Goal: Information Seeking & Learning: Learn about a topic

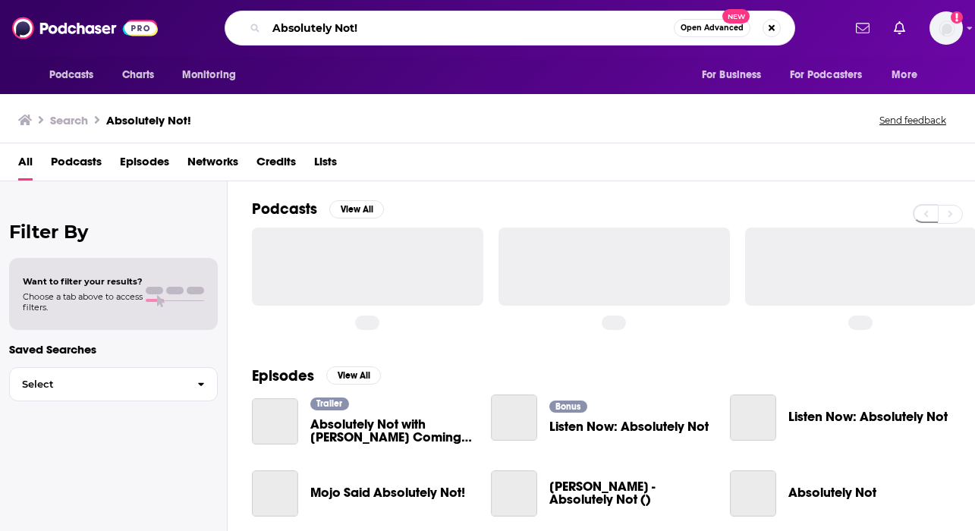
drag, startPoint x: 384, startPoint y: 30, endPoint x: 203, endPoint y: 29, distance: 180.6
click at [203, 29] on div "Absolutely Not! Open Advanced New" at bounding box center [510, 28] width 665 height 35
paste input "Soul & Science: Fast Forward Your Marketing Mind"
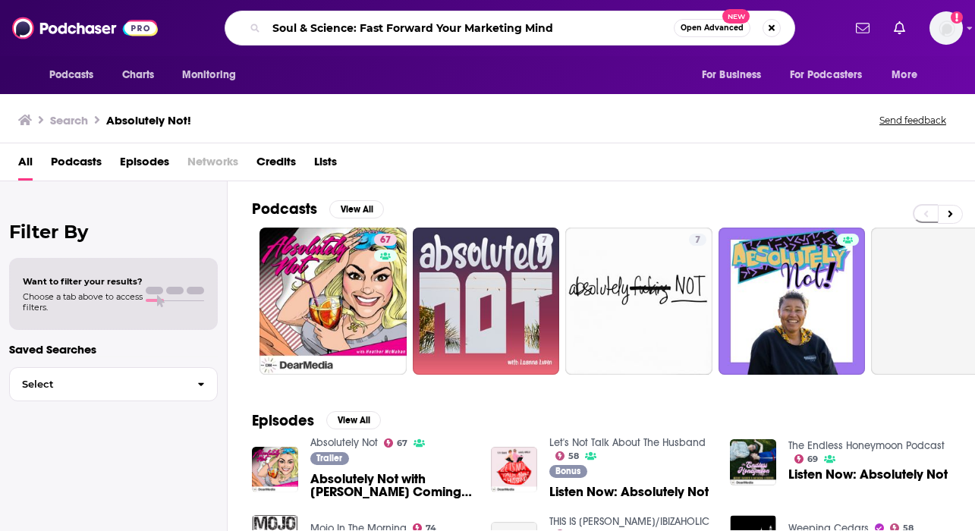
type input "Soul & Science: Fast Forward Your Marketing Mind"
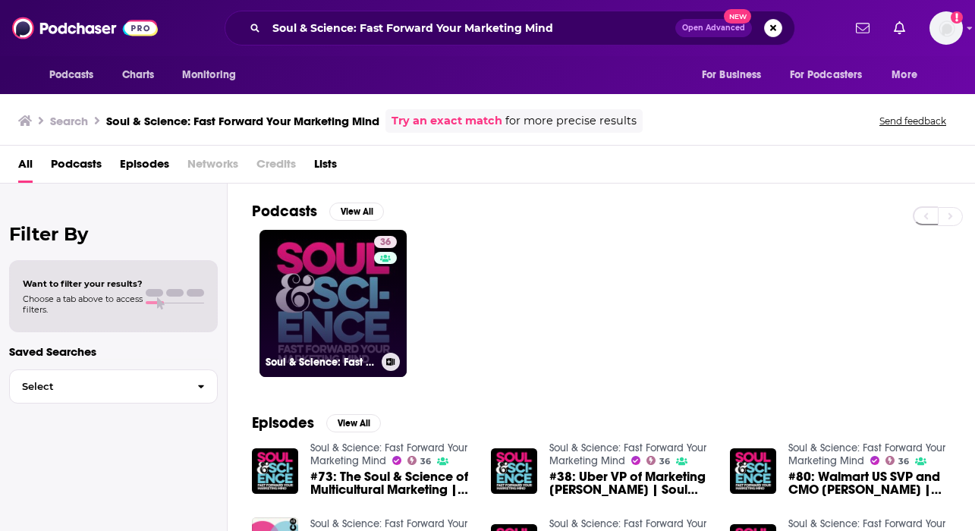
click at [349, 313] on link "36 Soul & Science: Fast Forward Your Marketing Mind" at bounding box center [332, 303] width 147 height 147
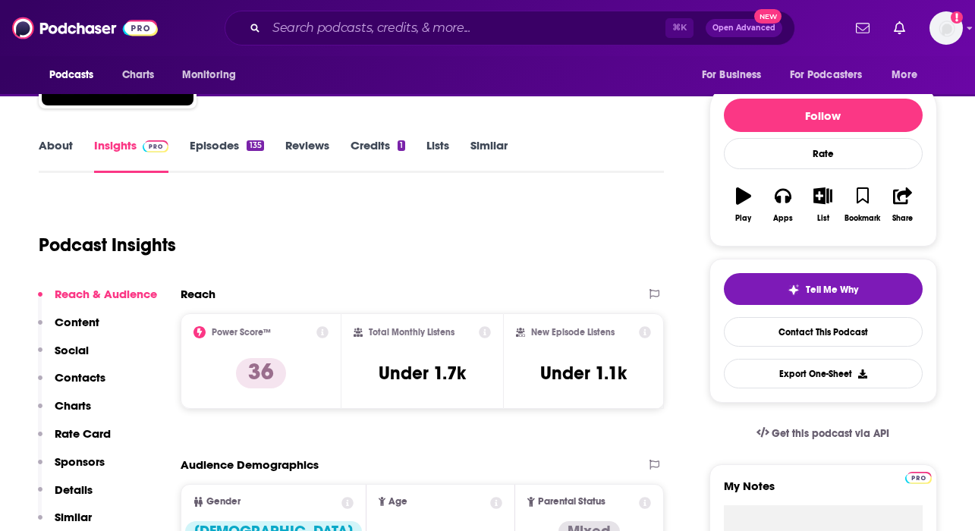
scroll to position [139, 0]
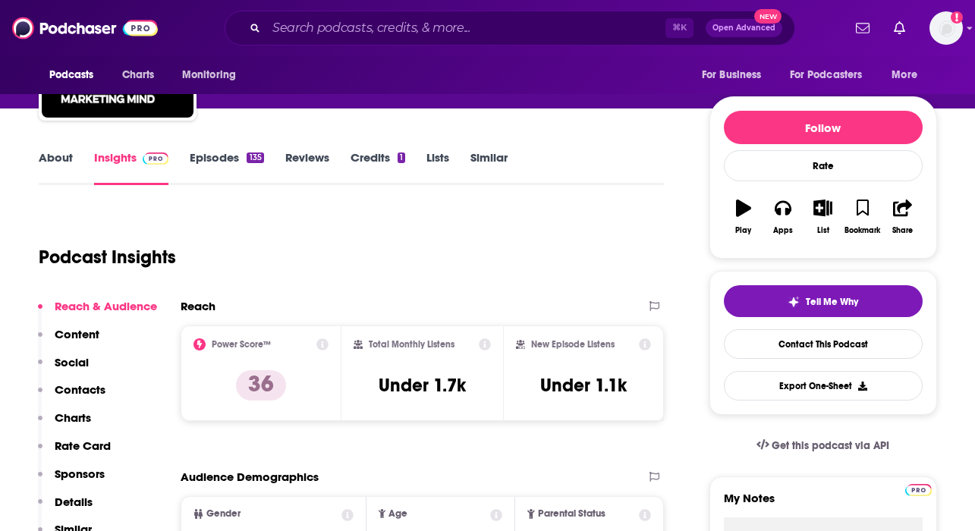
click at [64, 174] on link "About" at bounding box center [56, 167] width 34 height 35
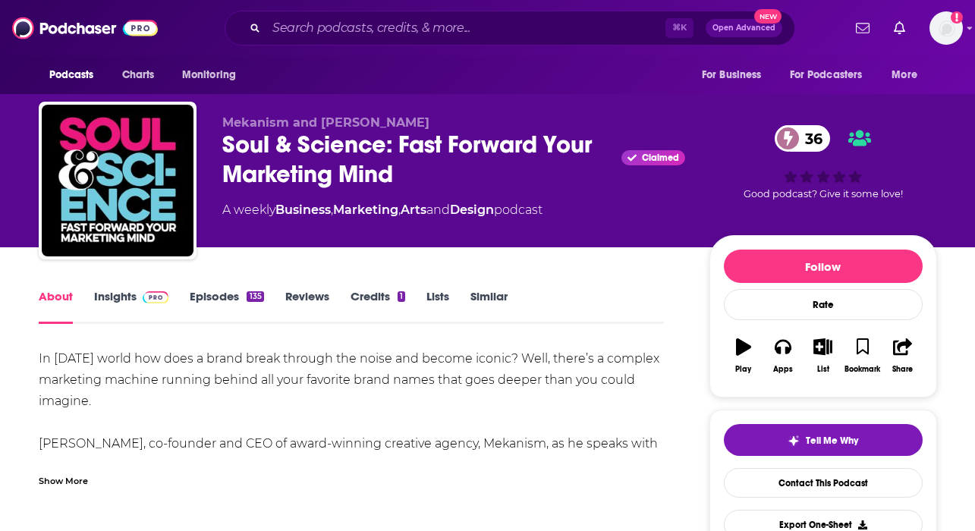
scroll to position [34, 0]
